Goal: Share content: Share content

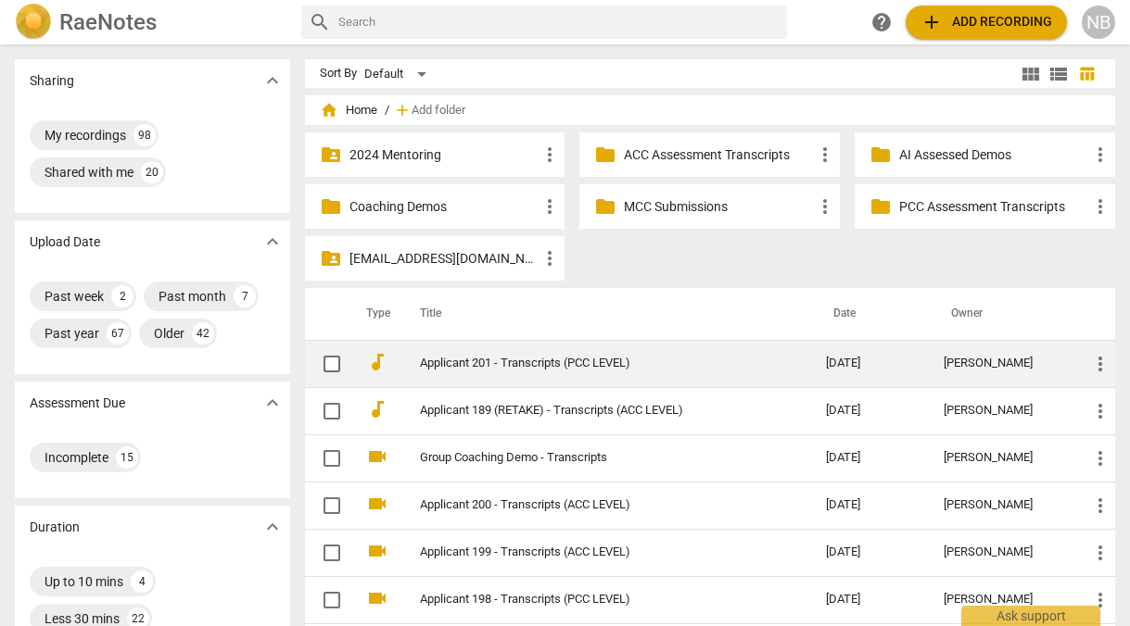
click at [1089, 367] on span "more_vert" at bounding box center [1100, 364] width 22 height 22
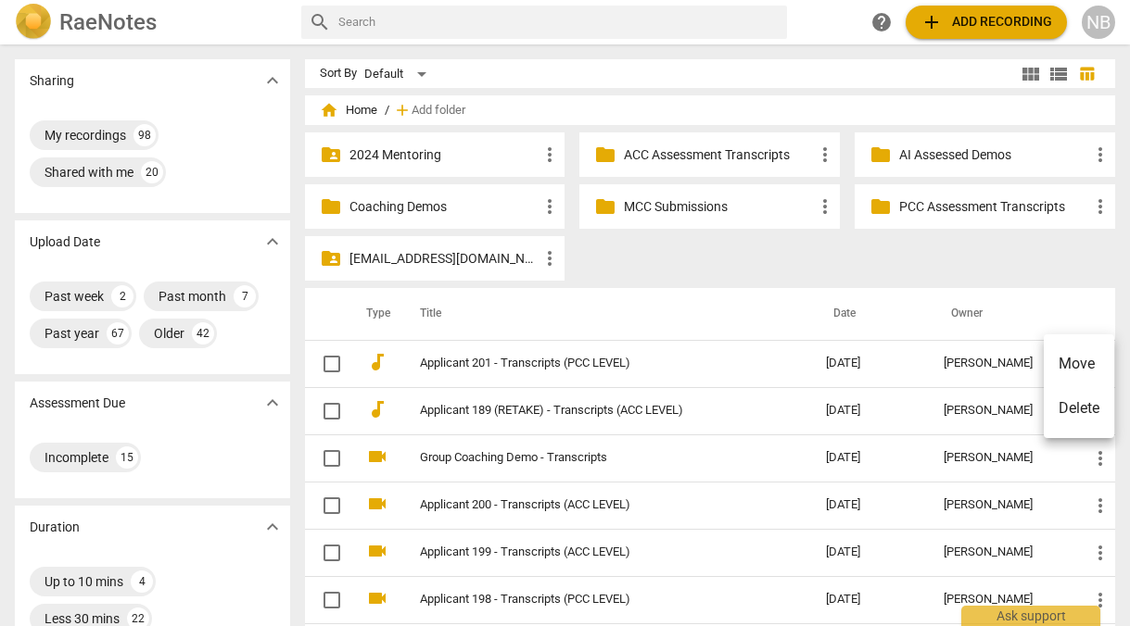
click at [894, 369] on div at bounding box center [565, 313] width 1130 height 626
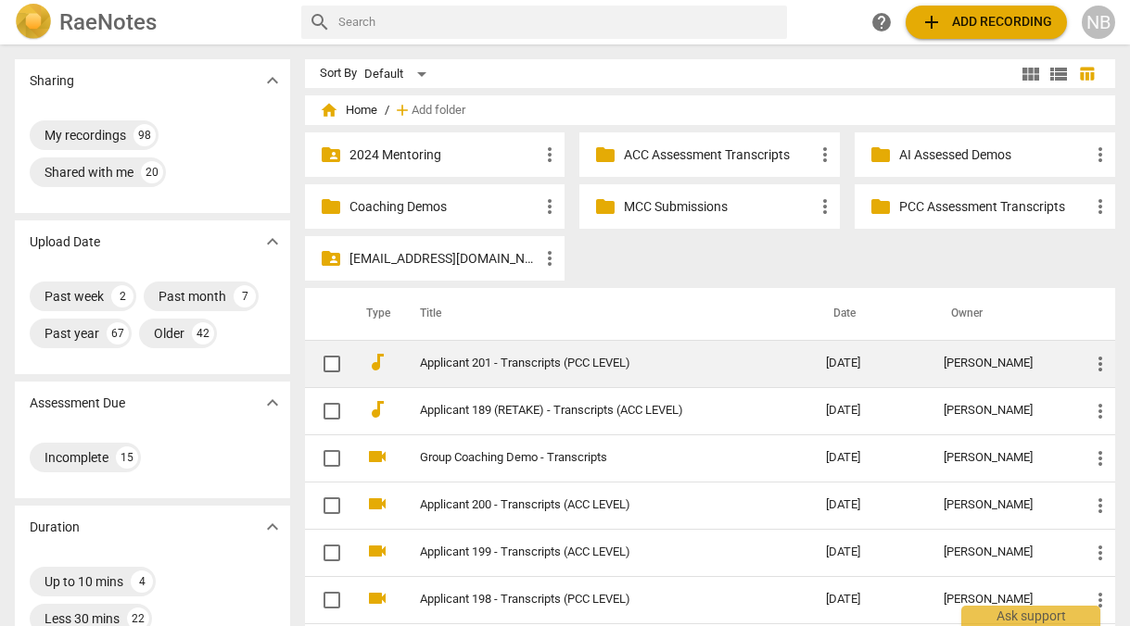
click at [571, 363] on link "Applicant 201 - Transcripts (PCC LEVEL)" at bounding box center [589, 364] width 339 height 14
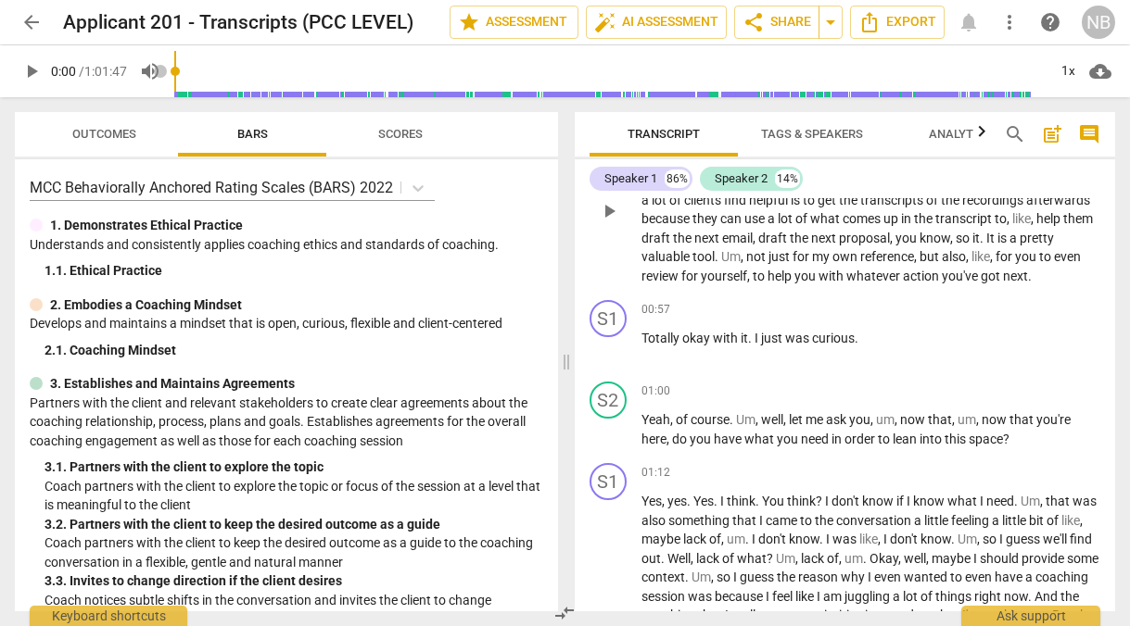
scroll to position [185, 0]
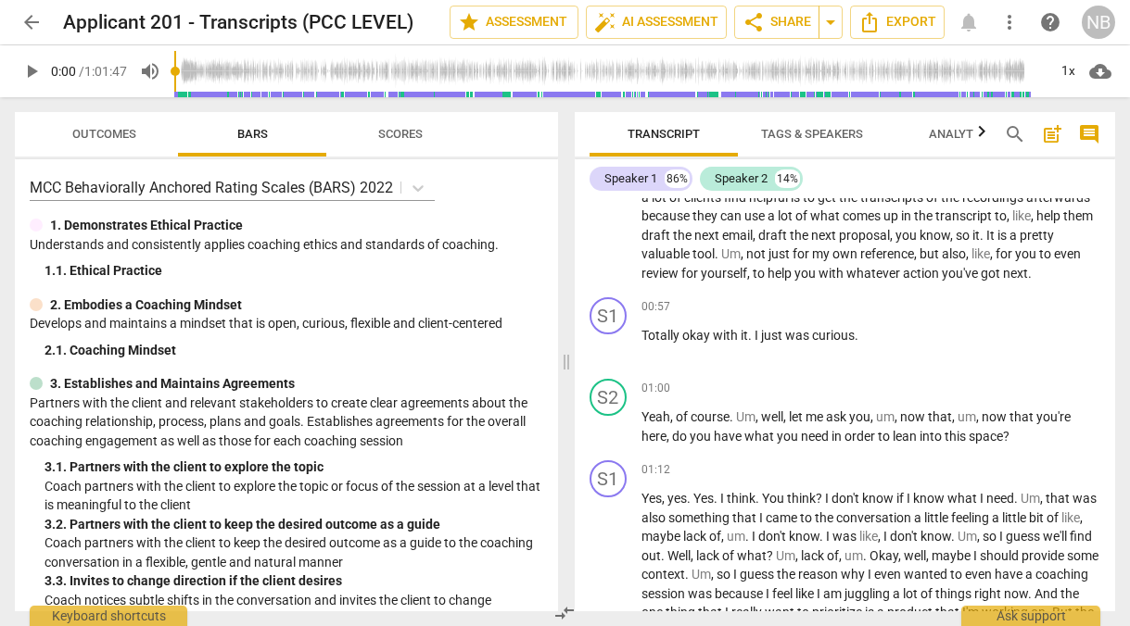
click at [787, 134] on span "Tags & Speakers" at bounding box center [812, 134] width 102 height 14
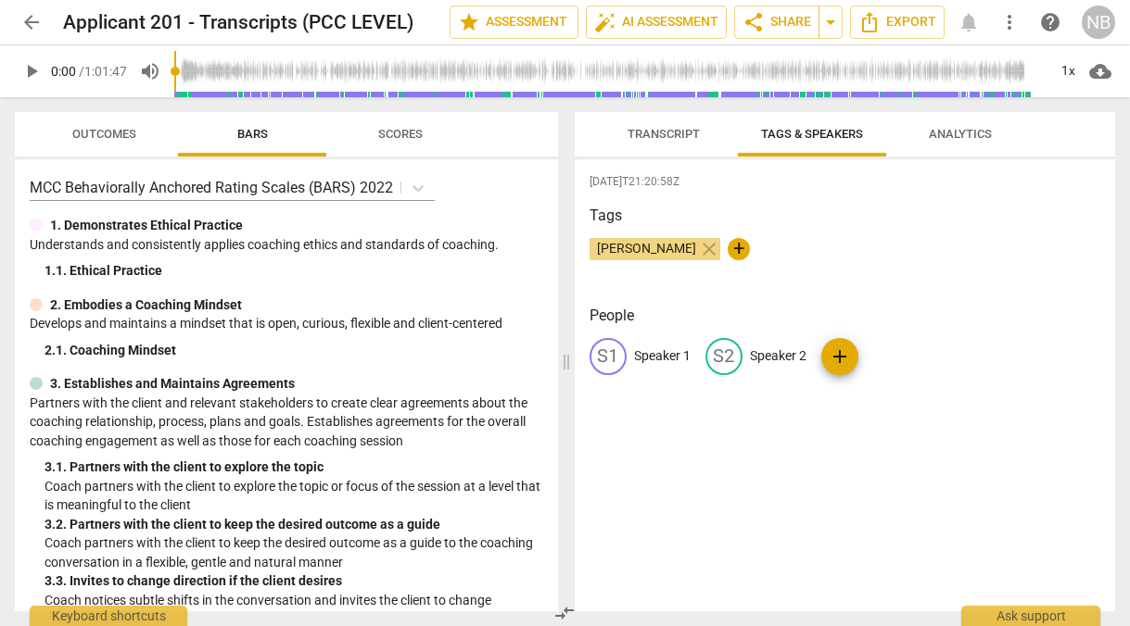
click at [793, 357] on p "Speaker 2" at bounding box center [778, 356] width 57 height 19
type input "Coach"
click at [654, 356] on p "Speaker 1" at bounding box center [662, 356] width 57 height 19
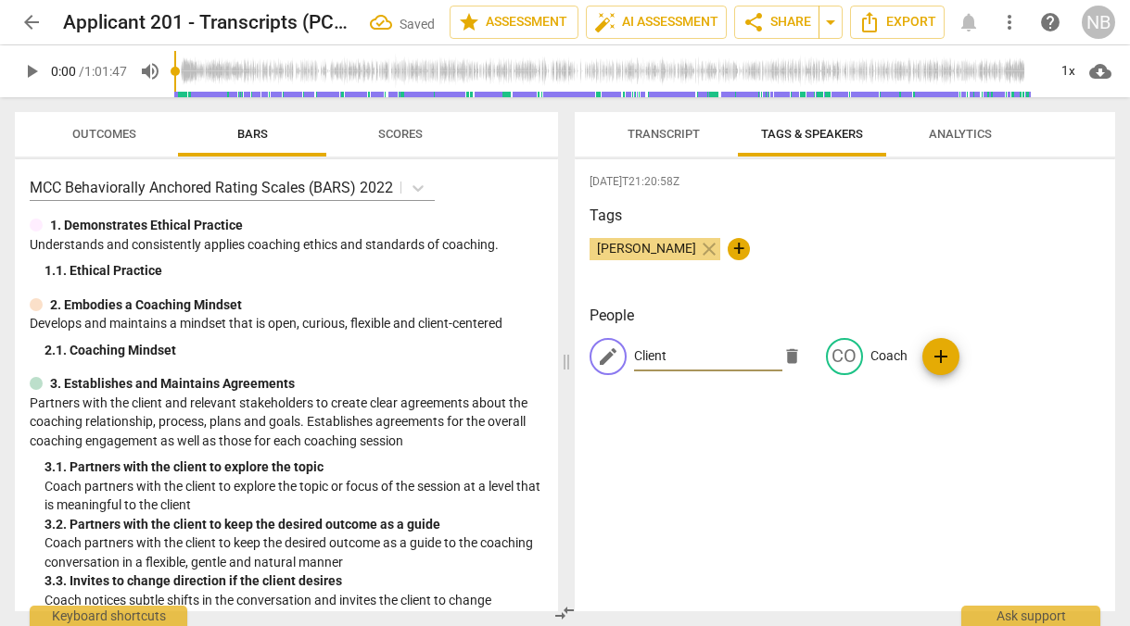
type input "Client"
click at [807, 242] on div "[PERSON_NAME] close +" at bounding box center [845, 256] width 512 height 37
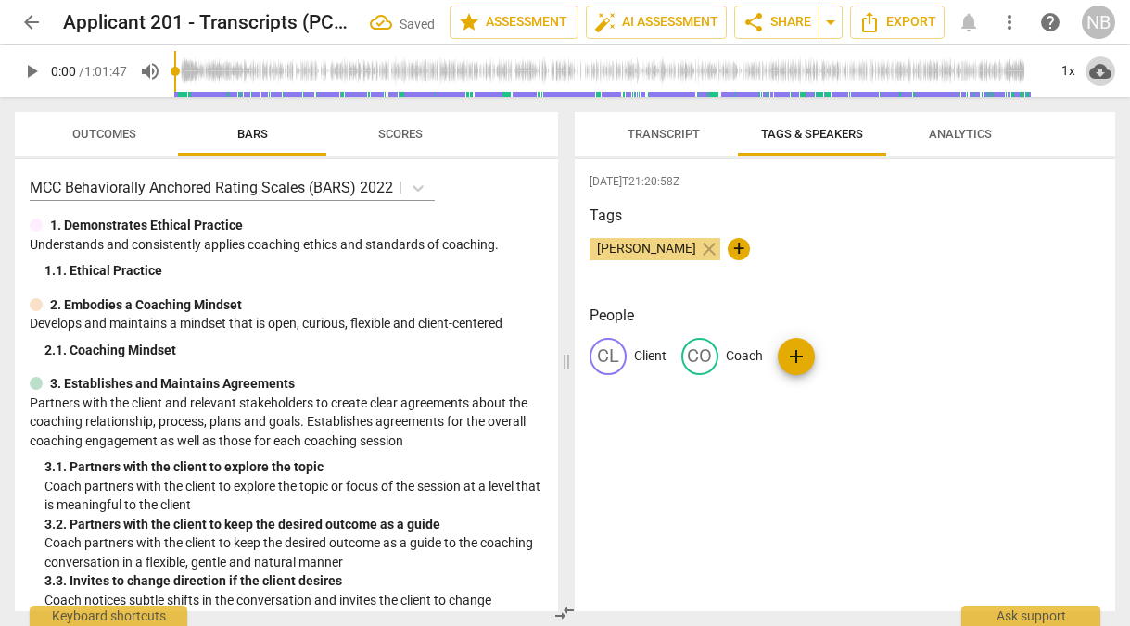
click at [1107, 70] on span "cloud_download" at bounding box center [1100, 71] width 22 height 22
click at [912, 34] on div at bounding box center [565, 313] width 1130 height 626
click at [905, 20] on span "Export" at bounding box center [897, 22] width 78 height 22
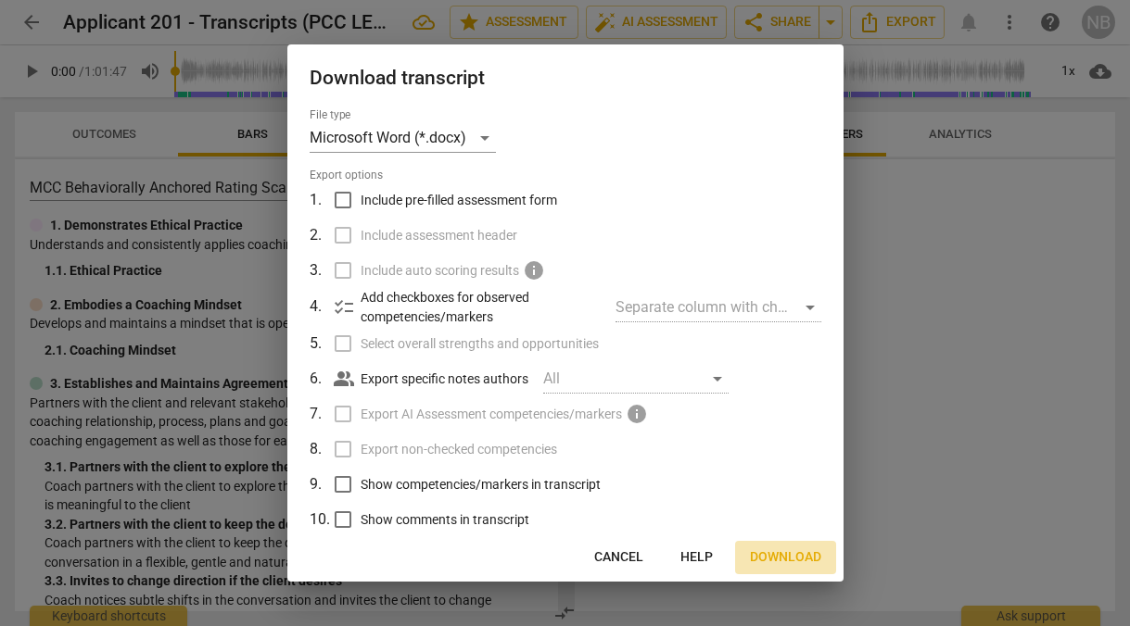
click at [792, 565] on span "Download" at bounding box center [785, 558] width 71 height 19
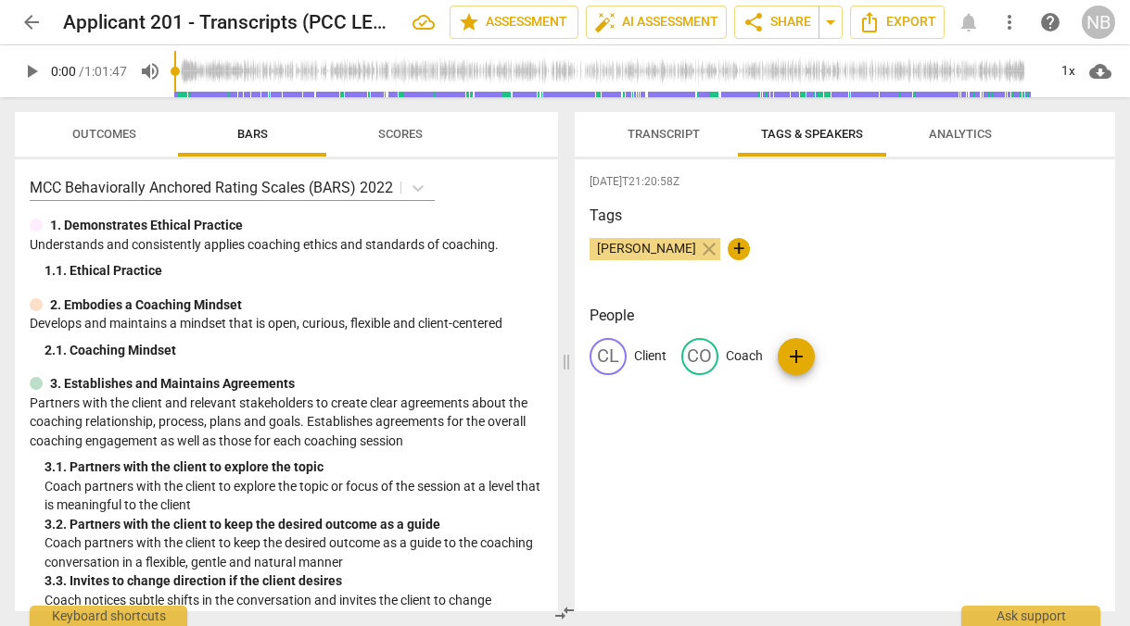
click at [696, 99] on div "Transcript Tags & Speakers Analytics Client 86% Coach 14% CL play_arrow pause 0…" at bounding box center [848, 361] width 563 height 529
click at [829, 29] on span "arrow_drop_down" at bounding box center [830, 22] width 22 height 22
click at [759, 27] on span "share" at bounding box center [753, 22] width 22 height 22
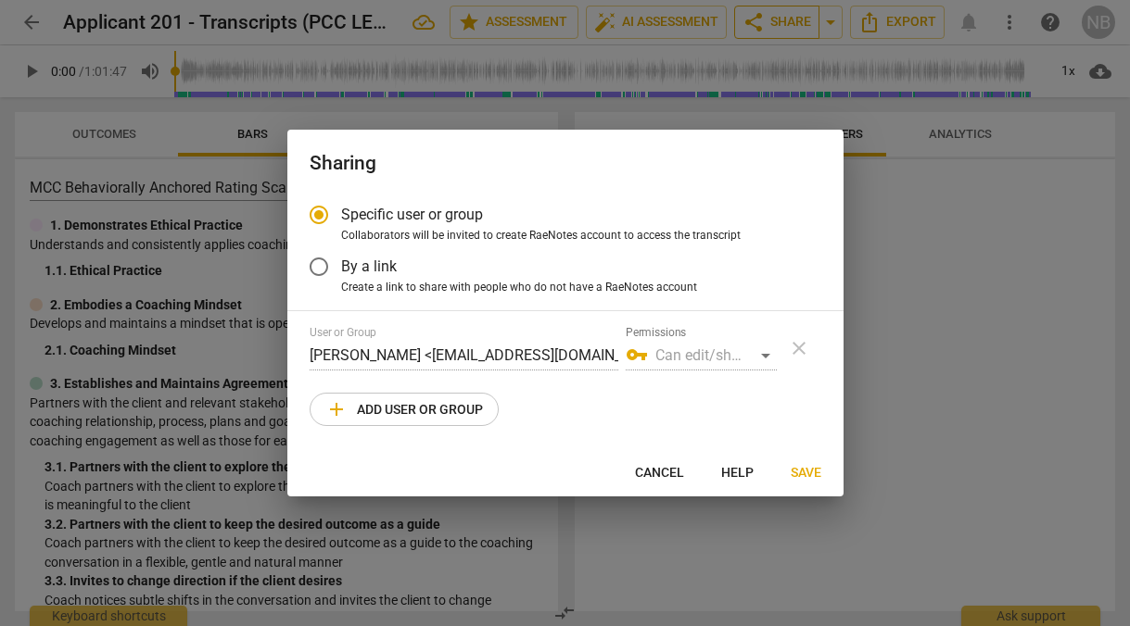
radio input "false"
click at [369, 272] on span "By a link" at bounding box center [369, 266] width 56 height 21
click at [341, 272] on input "By a link" at bounding box center [319, 267] width 44 height 44
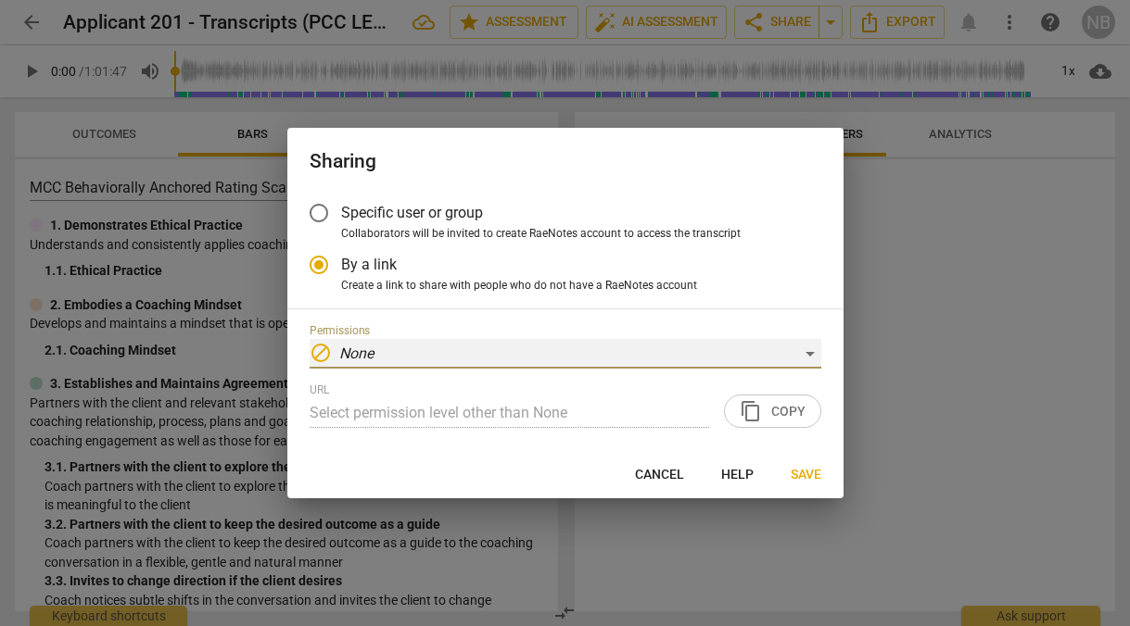
click at [376, 361] on div "block None" at bounding box center [566, 354] width 512 height 30
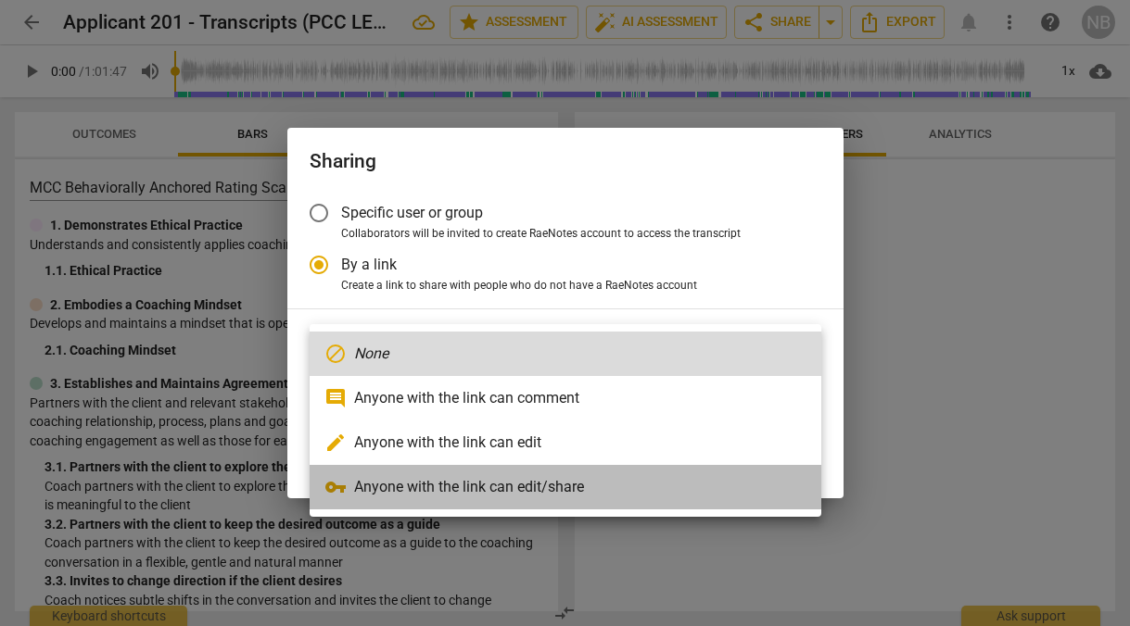
click at [389, 487] on li "vpn_key Anyone with the link can edit/share" at bounding box center [566, 487] width 512 height 44
radio input "false"
type input "[URL][DOMAIN_NAME]"
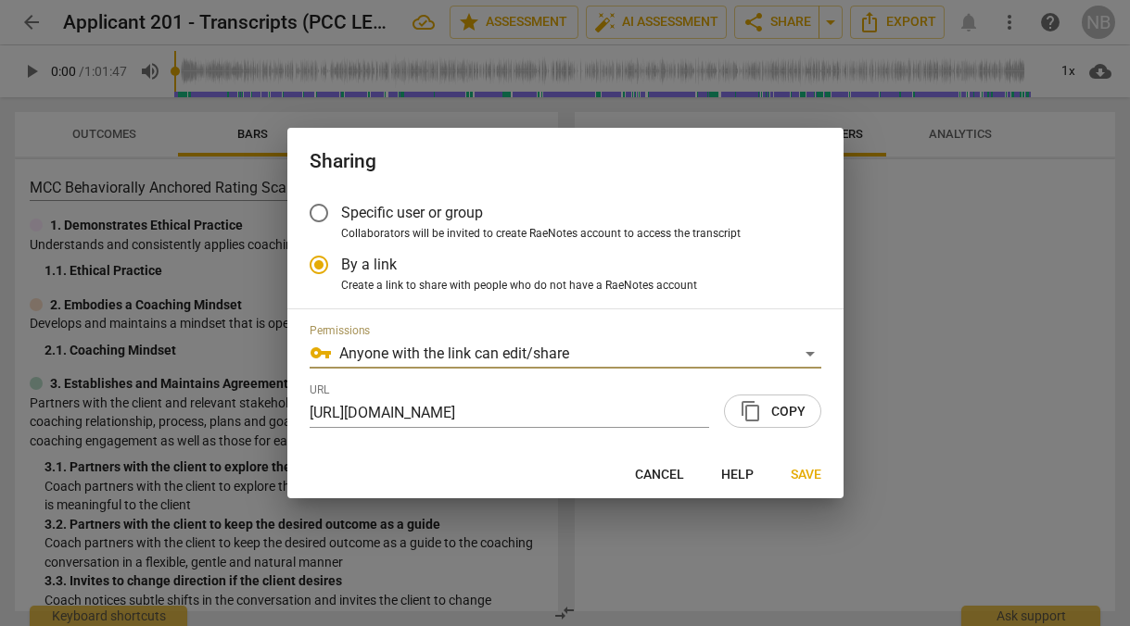
click at [778, 416] on span "content_copy Copy" at bounding box center [773, 411] width 66 height 22
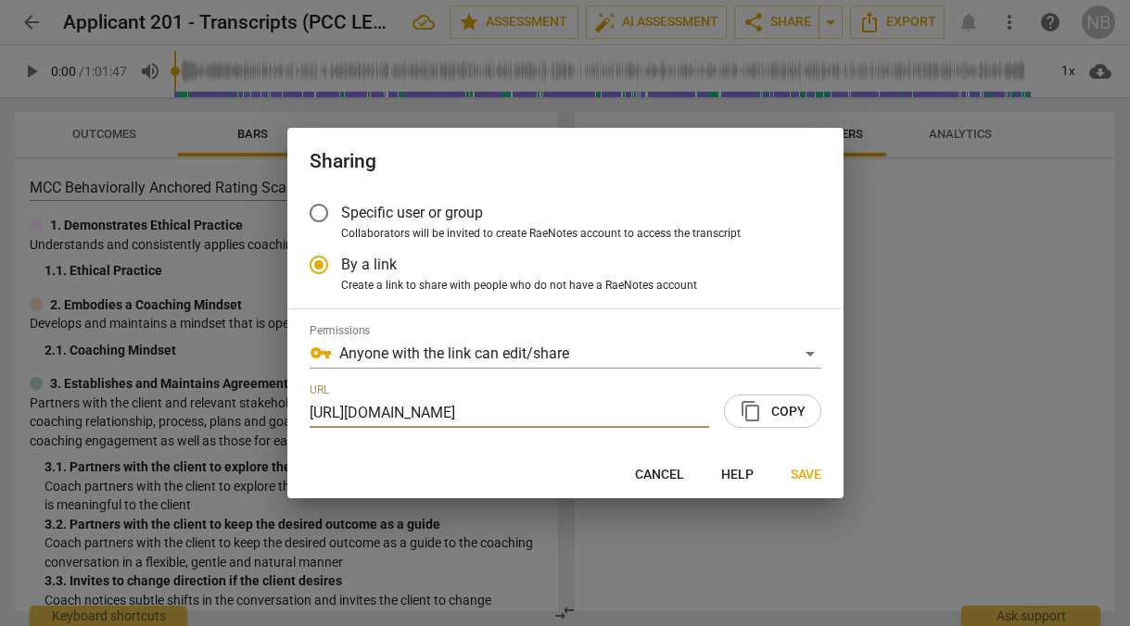
click at [431, 219] on span "Specific user or group" at bounding box center [412, 212] width 142 height 21
click at [341, 219] on input "Specific user or group" at bounding box center [319, 213] width 44 height 44
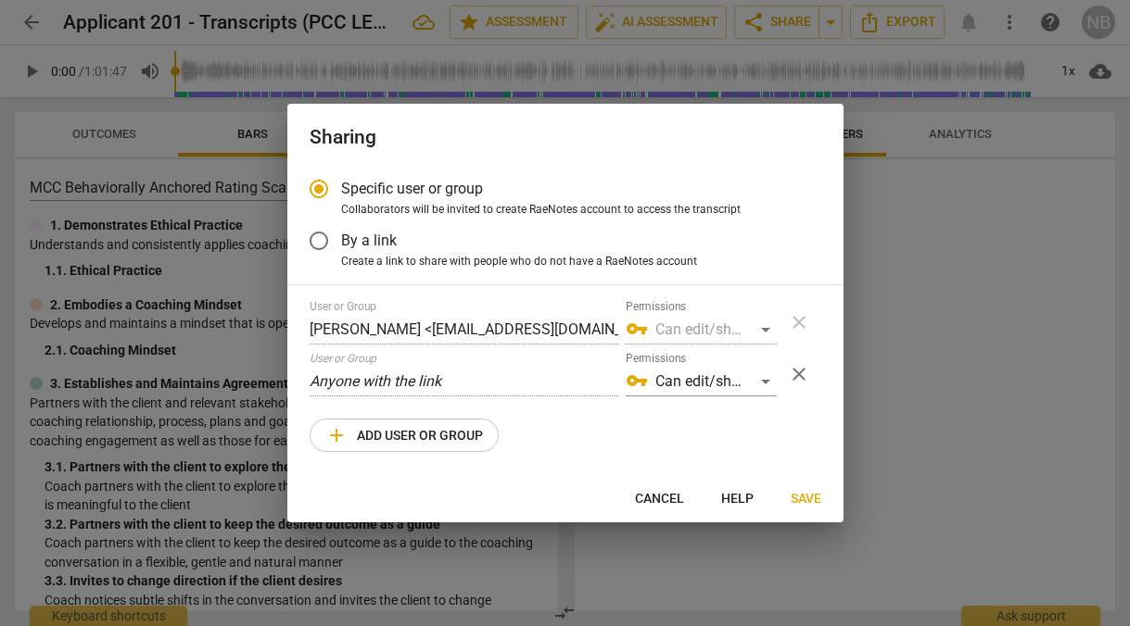
click at [421, 442] on span "add Add user or group" at bounding box center [404, 435] width 158 height 22
radio input "false"
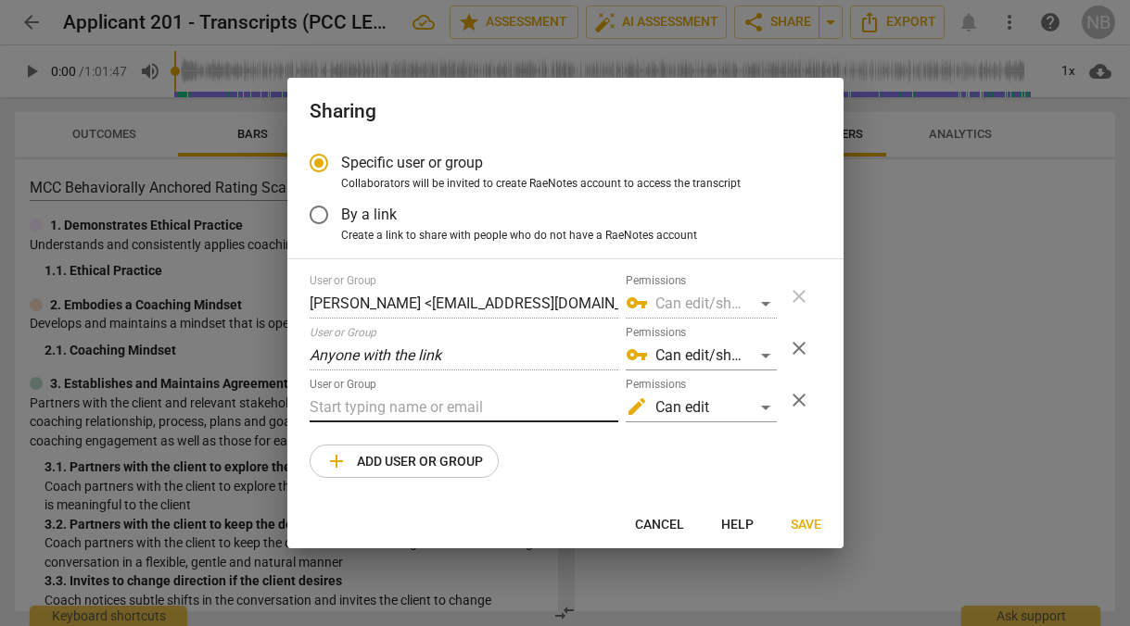
click at [436, 406] on input "text" at bounding box center [464, 408] width 309 height 30
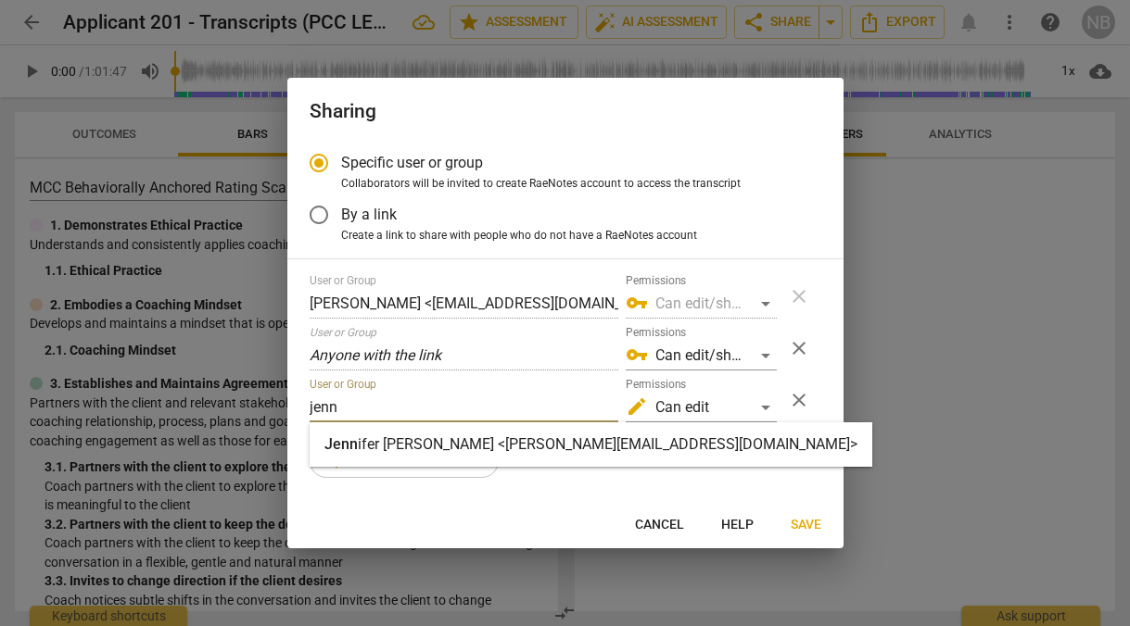
type input "jenn"
click at [444, 443] on strong "ifer [PERSON_NAME] <[PERSON_NAME][EMAIL_ADDRESS][DOMAIN_NAME]>" at bounding box center [608, 445] width 500 height 18
radio input "false"
type input "[PERSON_NAME] <[PERSON_NAME][EMAIL_ADDRESS][DOMAIN_NAME]>"
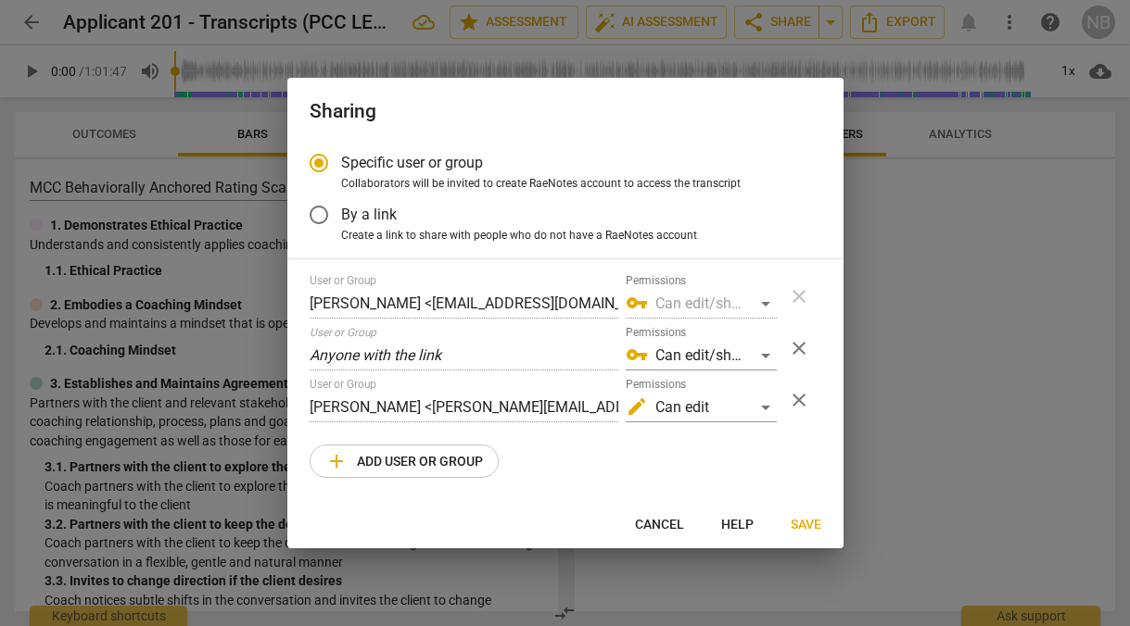
click at [438, 466] on span "add Add user or group" at bounding box center [404, 461] width 158 height 22
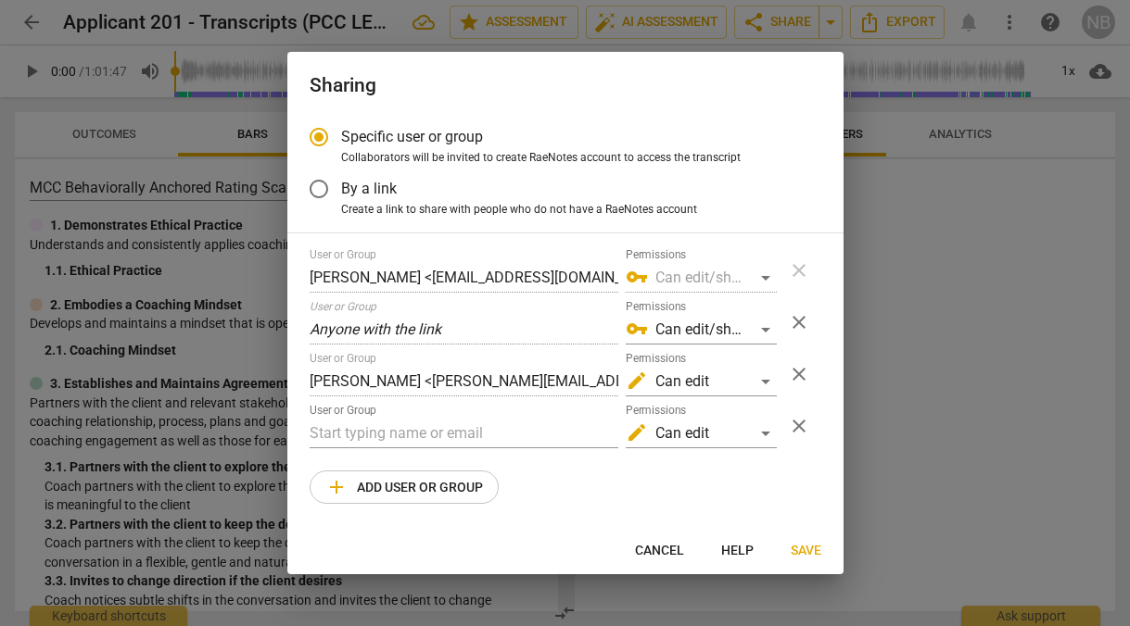
radio input "false"
click at [424, 429] on input "text" at bounding box center [464, 434] width 309 height 30
type input "[PERSON_NAME][EMAIL_ADDRESS][DOMAIN_NAME]"
click at [803, 554] on span "Save" at bounding box center [806, 551] width 31 height 19
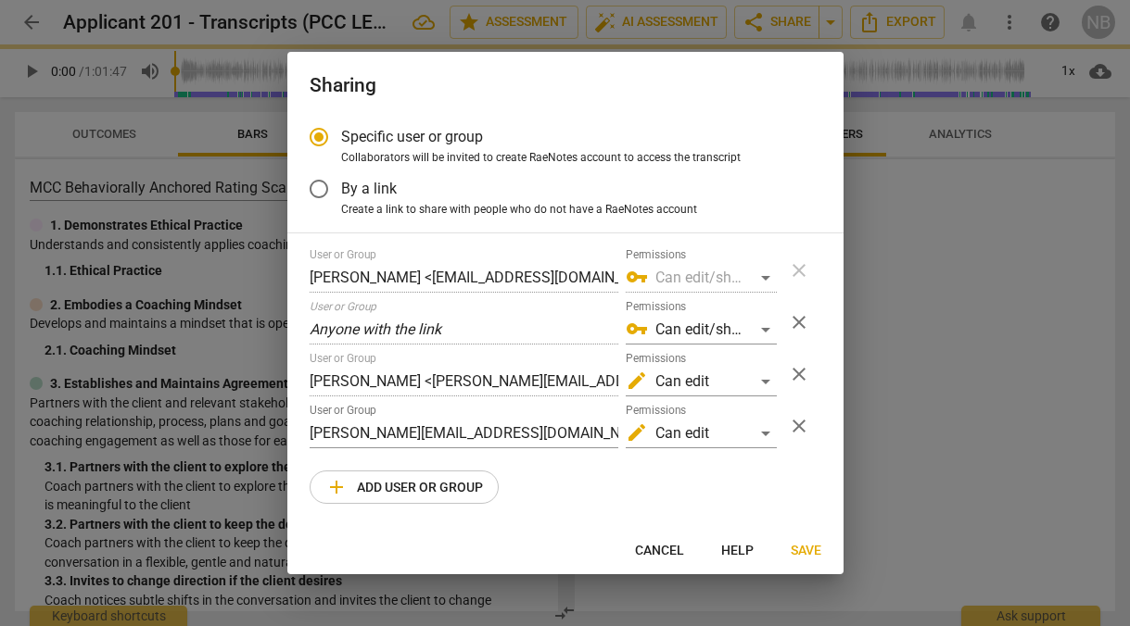
radio input "false"
type input "[PERSON_NAME] <[PERSON_NAME][EMAIL_ADDRESS][DOMAIN_NAME]>"
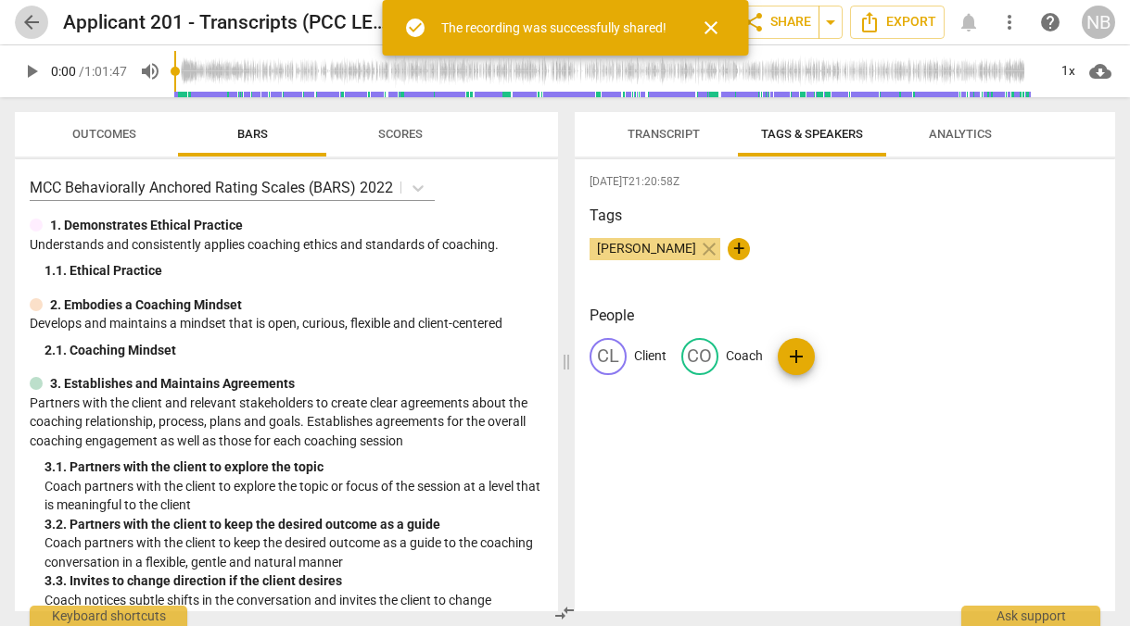
click at [40, 29] on span "arrow_back" at bounding box center [31, 22] width 22 height 22
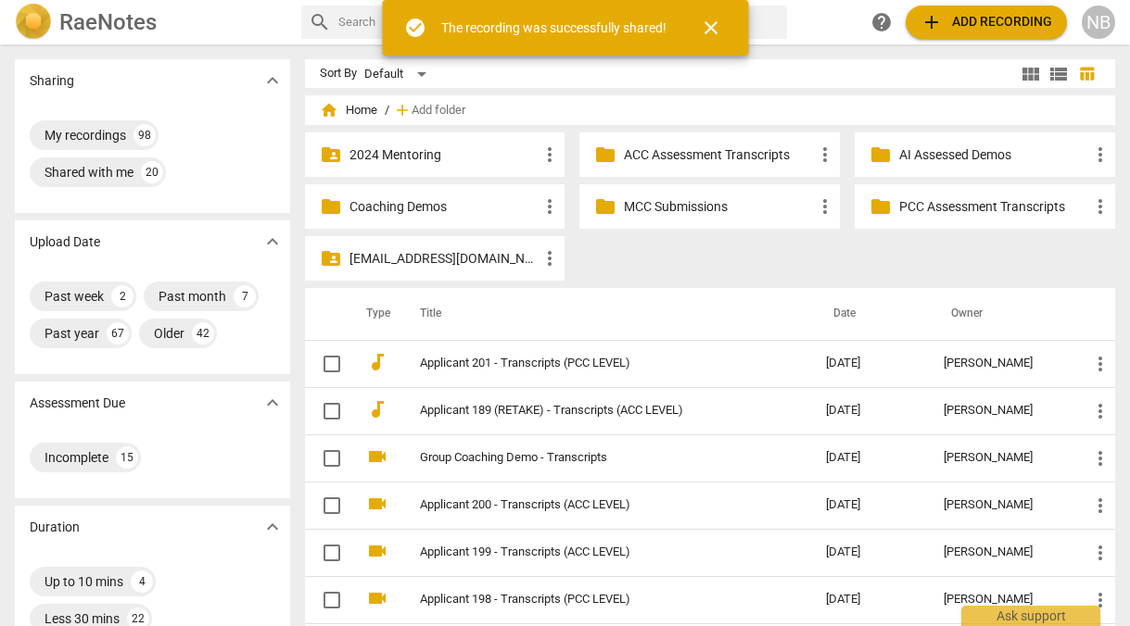
click at [943, 28] on span "add Add recording" at bounding box center [986, 22] width 132 height 22
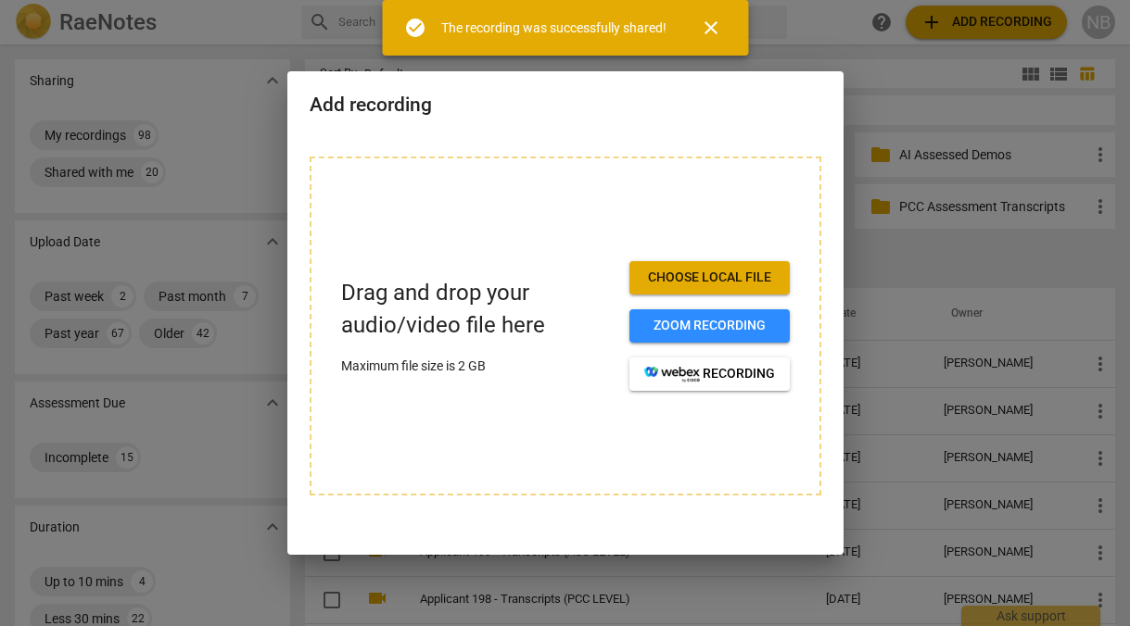
click at [705, 276] on span "Choose local file" at bounding box center [709, 278] width 131 height 19
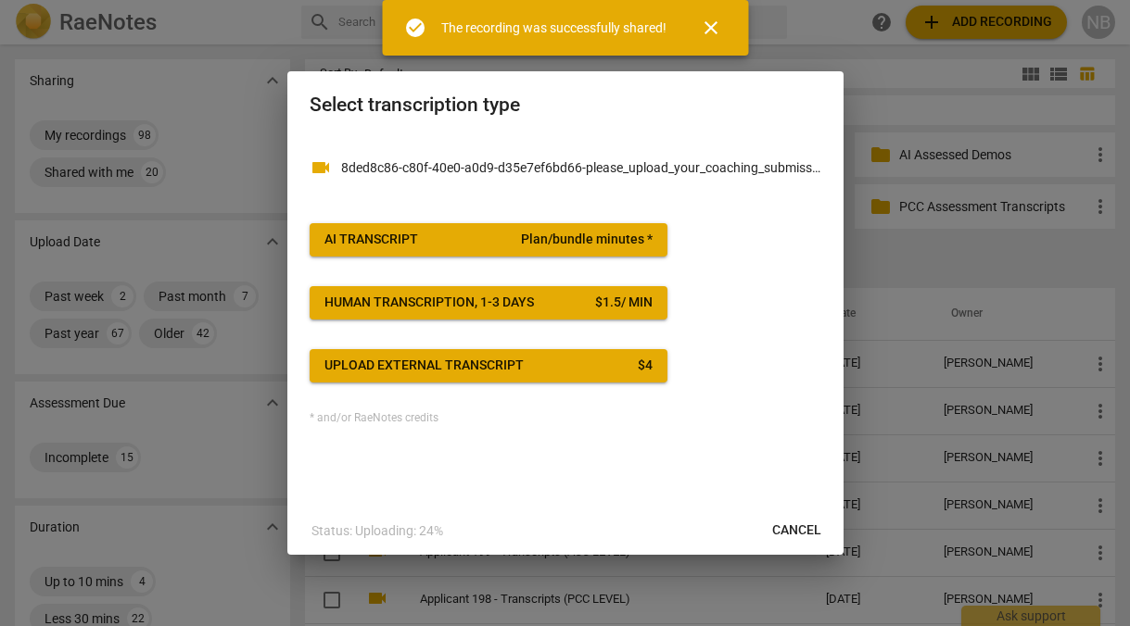
click at [578, 232] on span "Plan/bundle minutes *" at bounding box center [587, 240] width 132 height 19
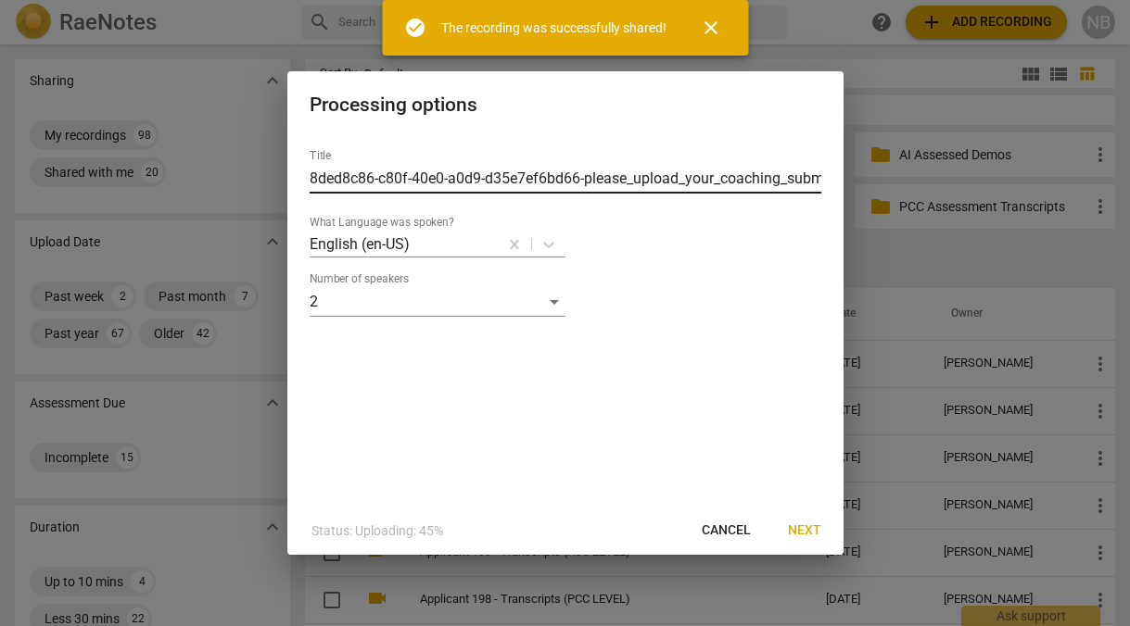
click at [547, 186] on input "8ded8c86-c80f-40e0-a0d9-d35e7ef6bd66-please_upload_your_coaching_submission-GMT…" at bounding box center [566, 179] width 512 height 30
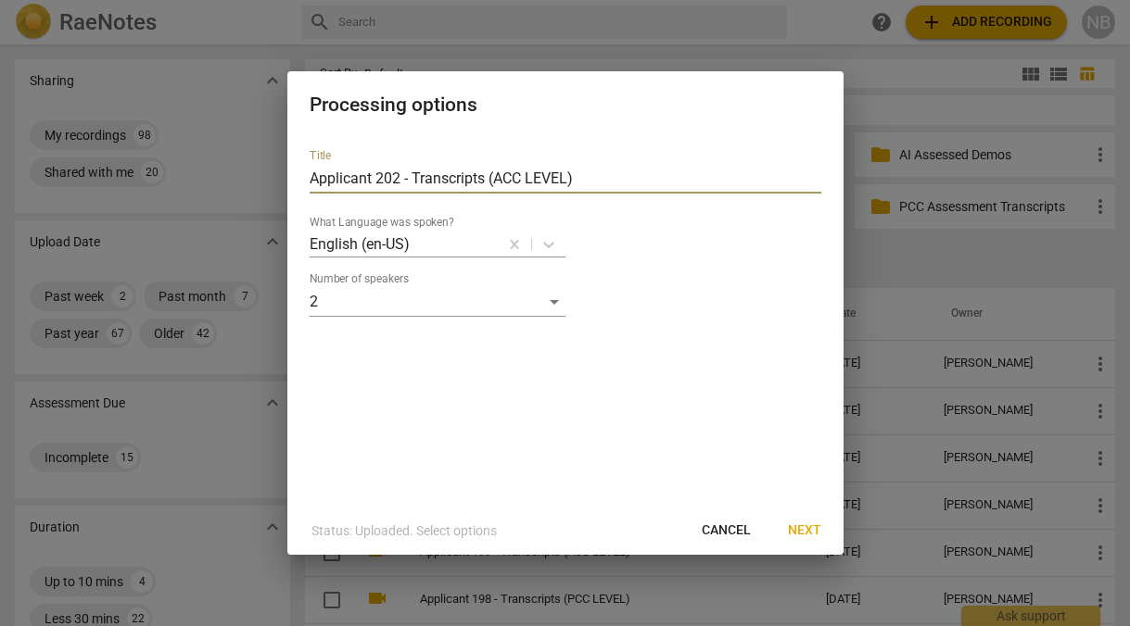
type input "Applicant 202 - Transcripts (ACC LEVEL)"
click at [806, 521] on button "Next" at bounding box center [804, 530] width 63 height 33
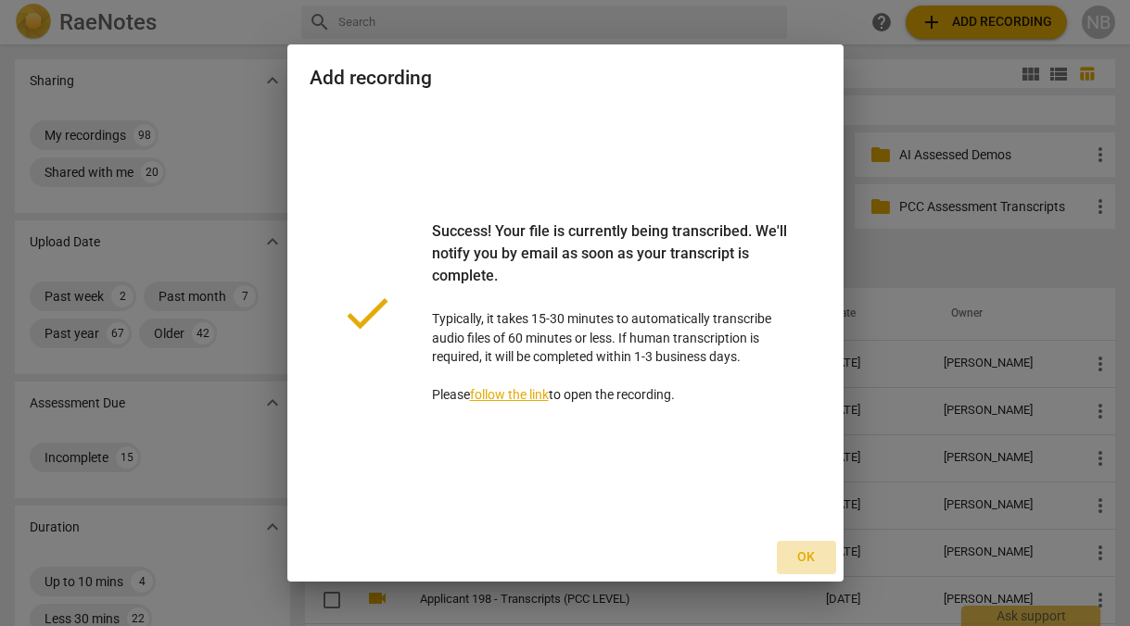
click at [803, 555] on span "Ok" at bounding box center [806, 558] width 30 height 19
